Goal: Task Accomplishment & Management: Complete application form

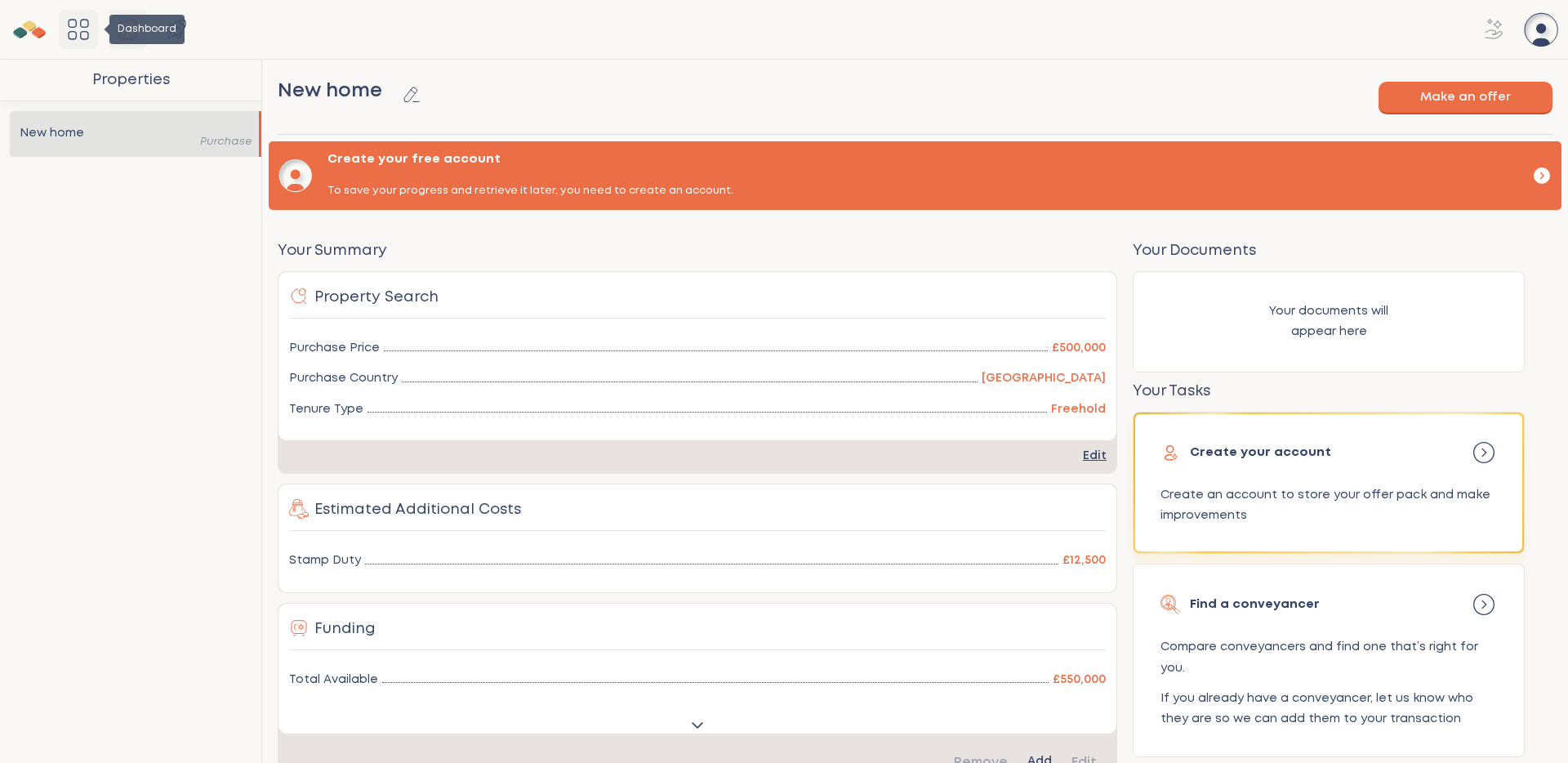
click at [81, 32] on icon "Dashboard" at bounding box center [79, 30] width 26 height 26
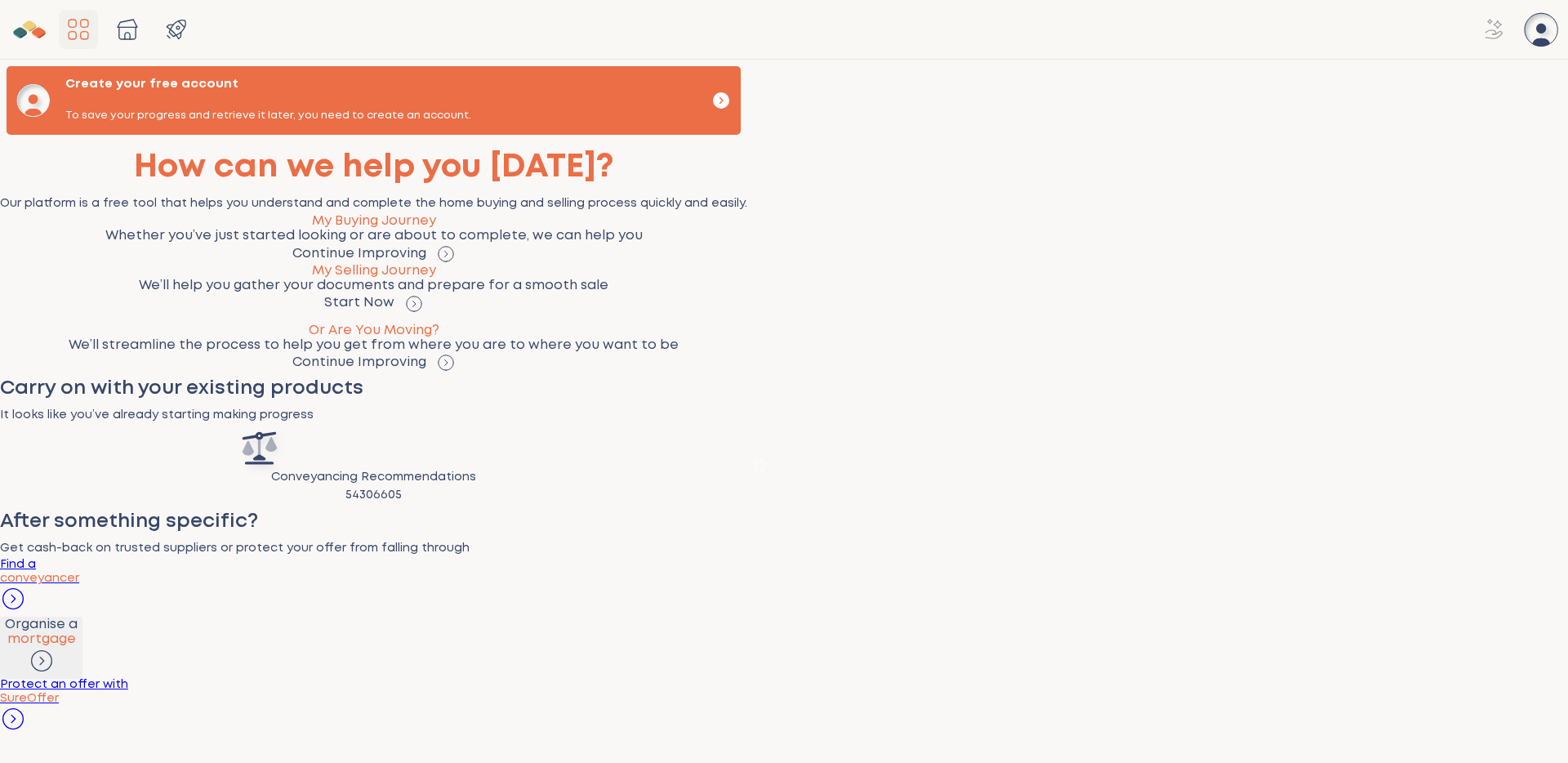
scroll to position [135, 0]
click at [59, 705] on em "SureOffer" at bounding box center [30, 698] width 59 height 10
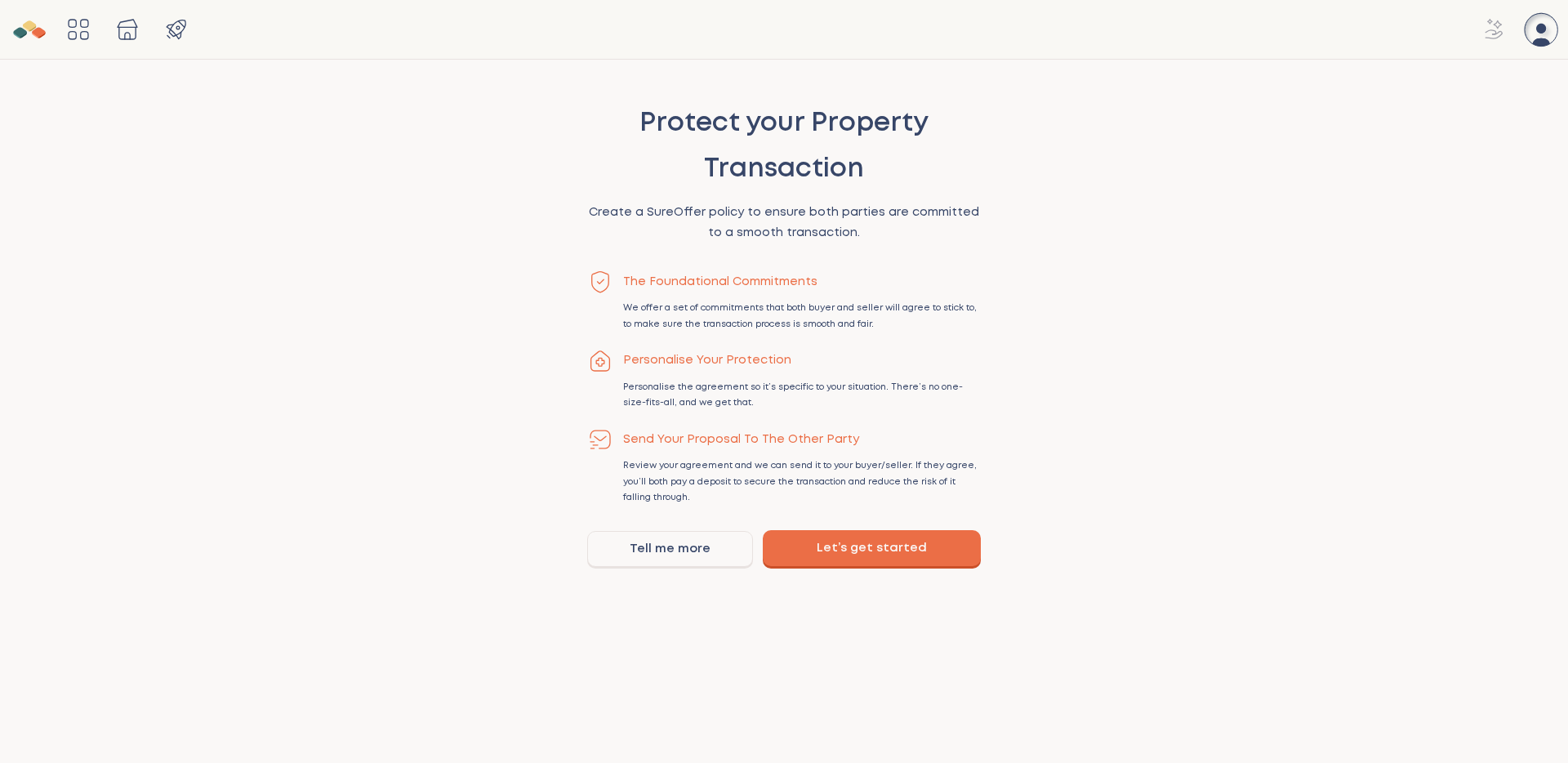
click at [866, 541] on link "Let’s get started" at bounding box center [872, 548] width 218 height 36
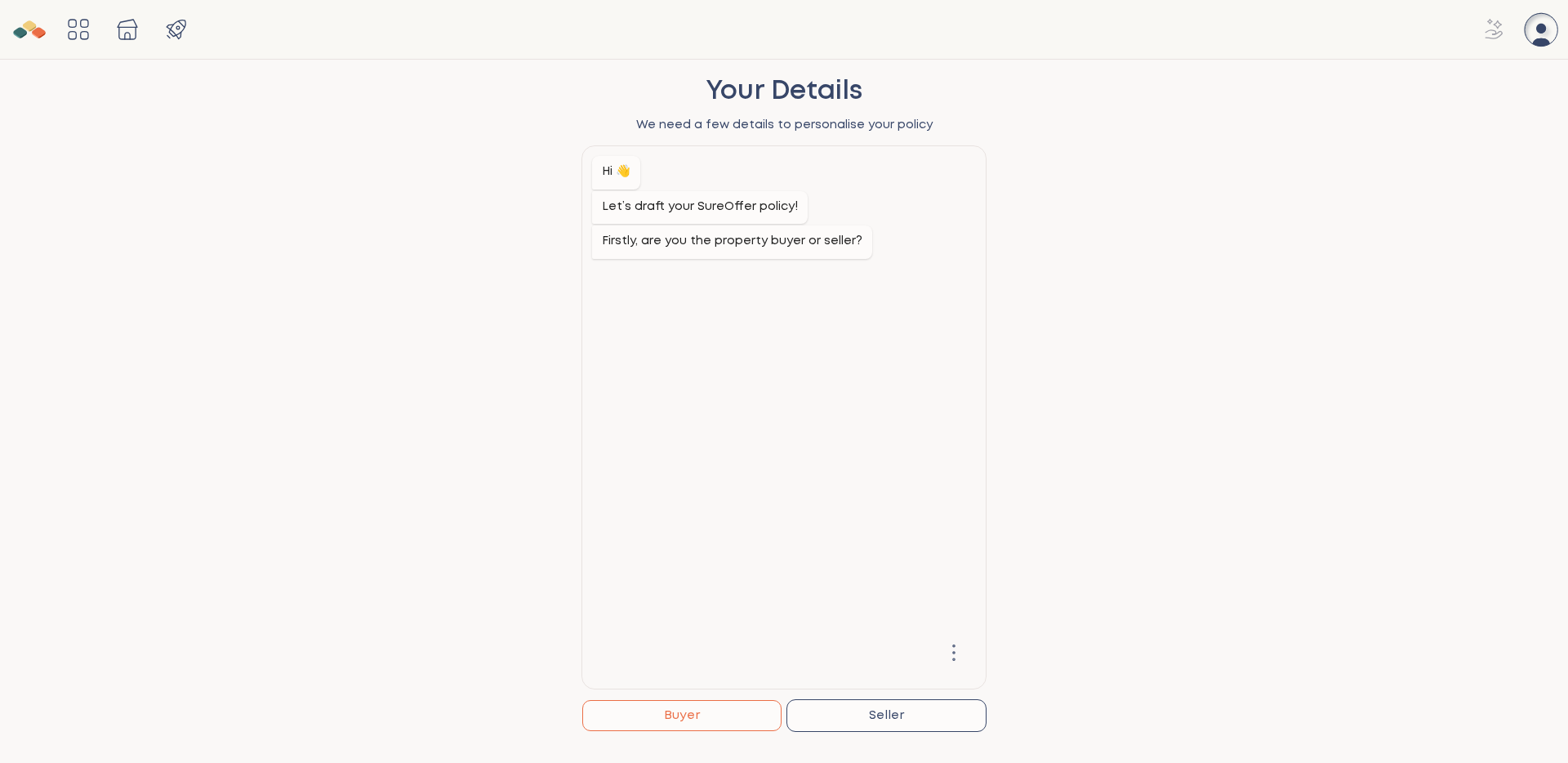
click at [714, 711] on button "Buyer" at bounding box center [682, 716] width 200 height 31
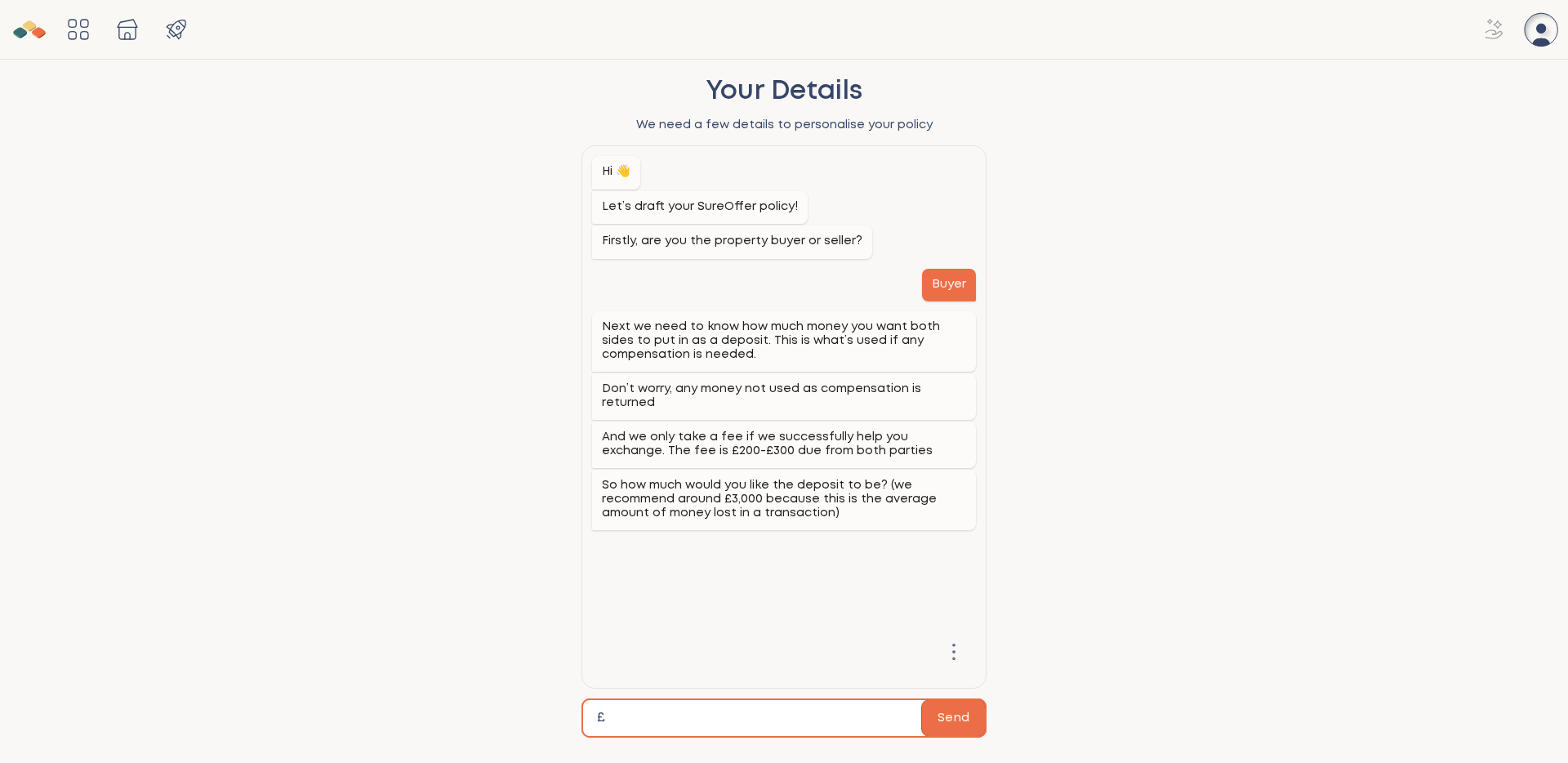
click at [955, 719] on button "Send" at bounding box center [954, 718] width 65 height 38
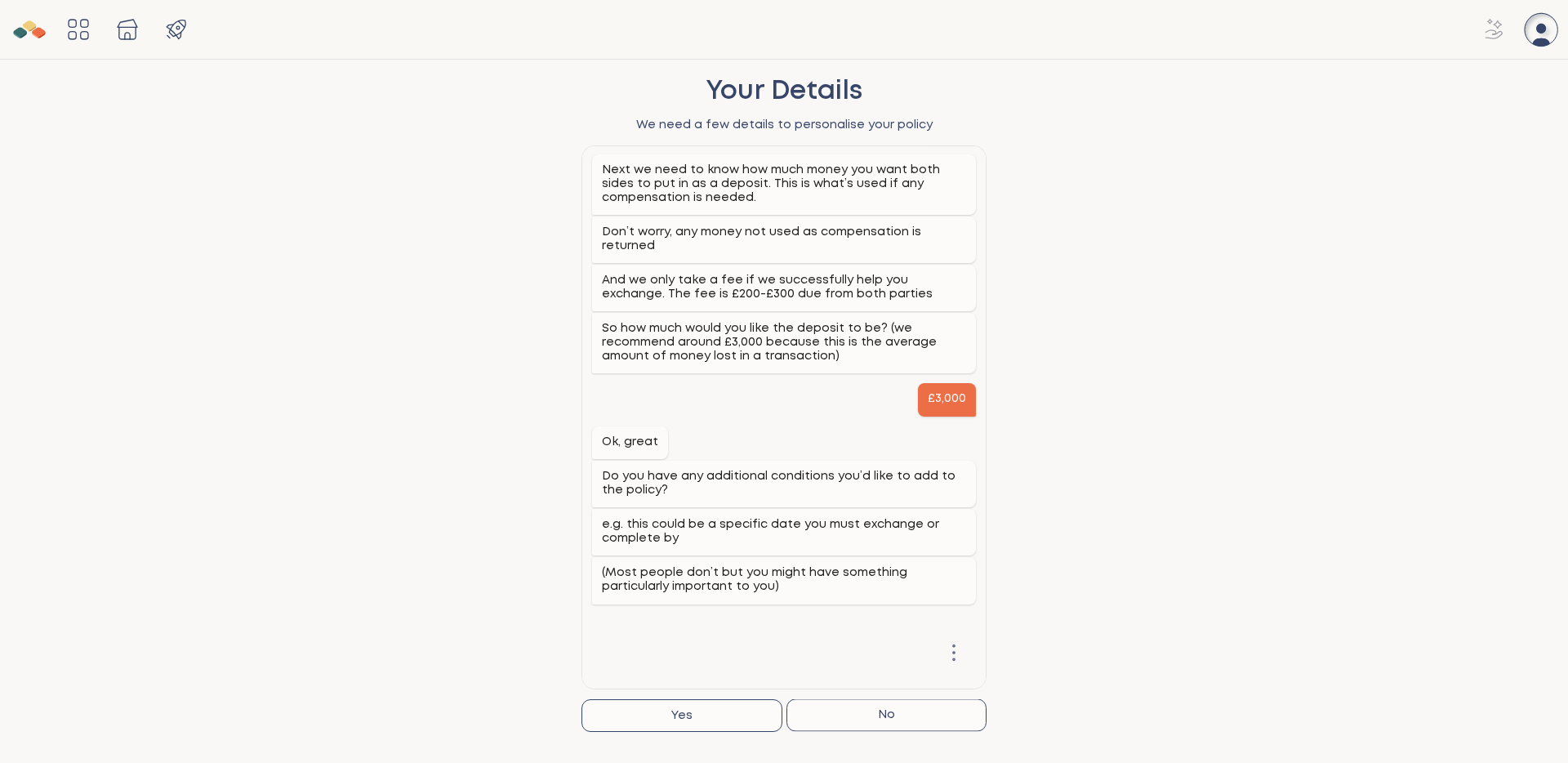
scroll to position [158, 0]
click at [897, 717] on button "No" at bounding box center [888, 716] width 200 height 31
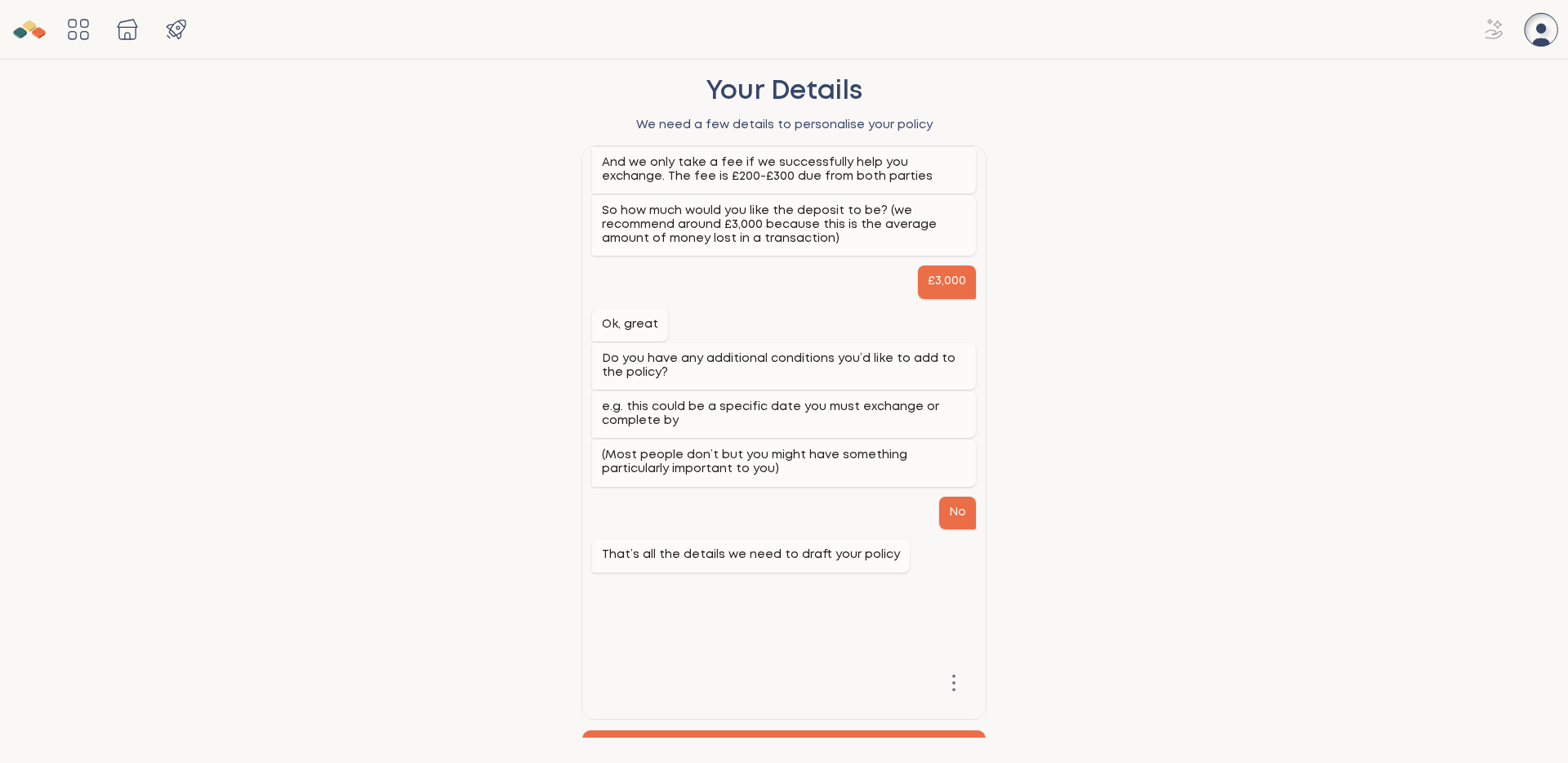
scroll to position [305, 0]
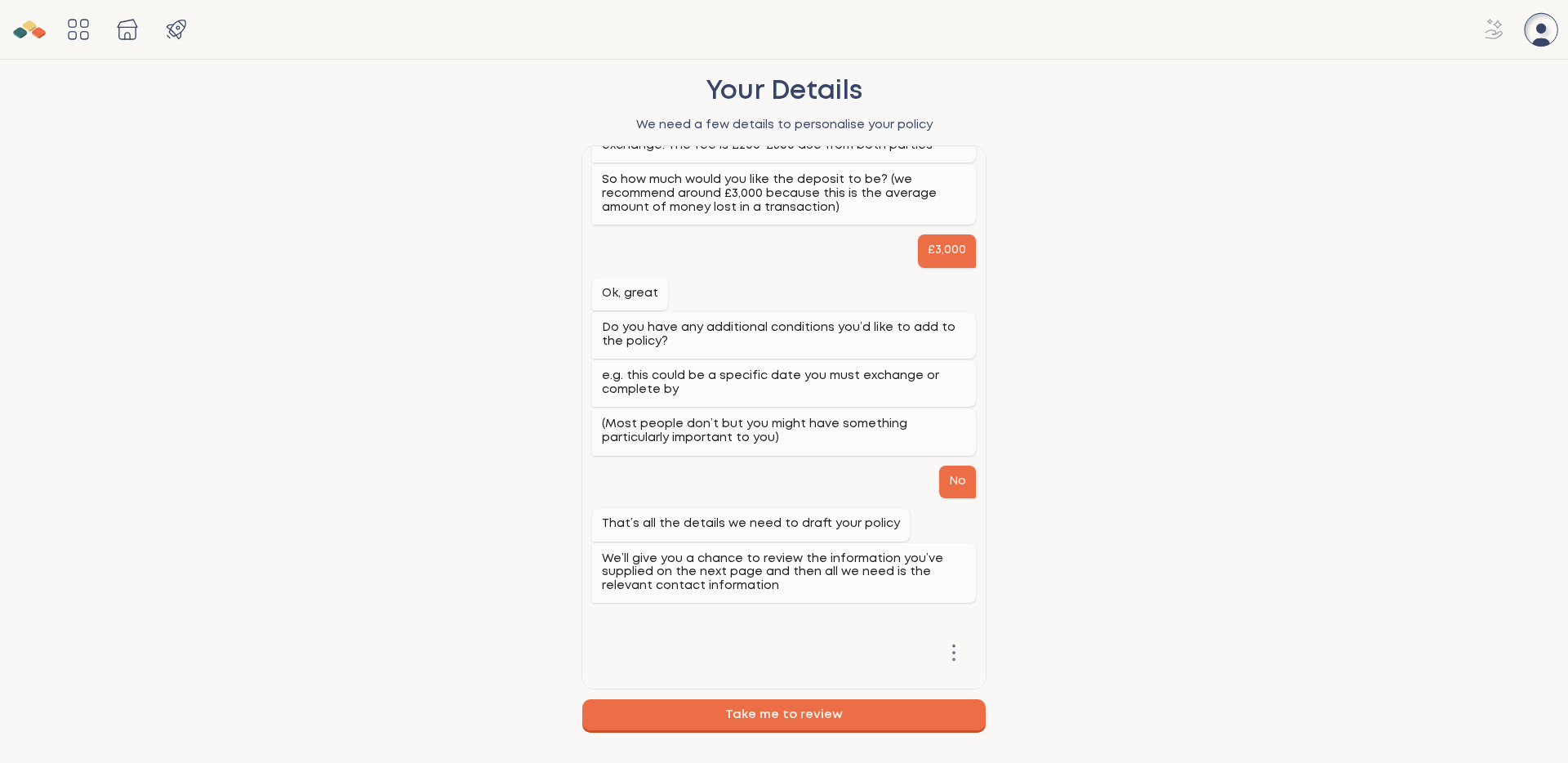
click at [797, 713] on span "Take me to review" at bounding box center [784, 715] width 117 height 17
